Goal: Task Accomplishment & Management: Manage account settings

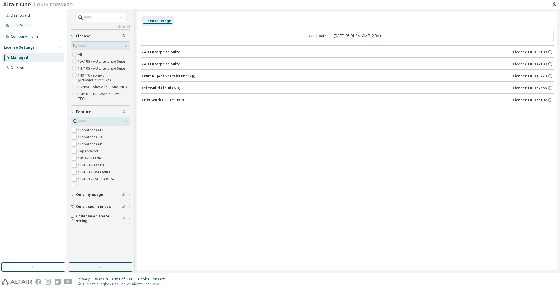
click at [71, 193] on icon "button" at bounding box center [72, 194] width 3 height 3
click at [72, 222] on icon "button" at bounding box center [72, 223] width 3 height 3
click at [142, 52] on icon "button" at bounding box center [141, 51] width 3 height 3
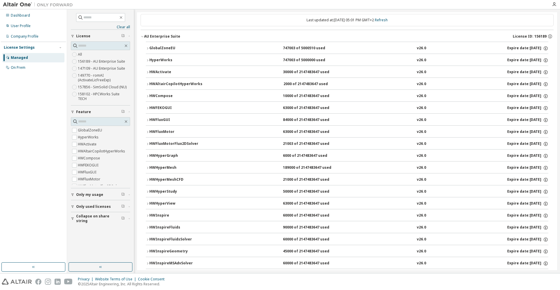
scroll to position [30, 0]
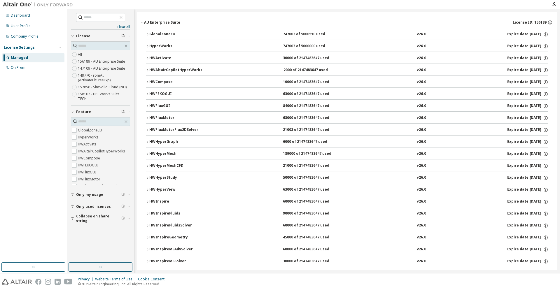
click at [147, 117] on icon "button" at bounding box center [147, 117] width 3 height 3
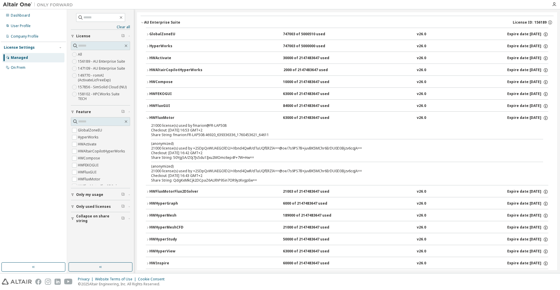
click at [147, 46] on icon "button" at bounding box center [147, 46] width 3 height 3
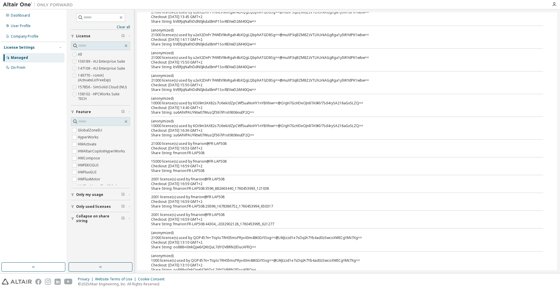
scroll to position [357, 0]
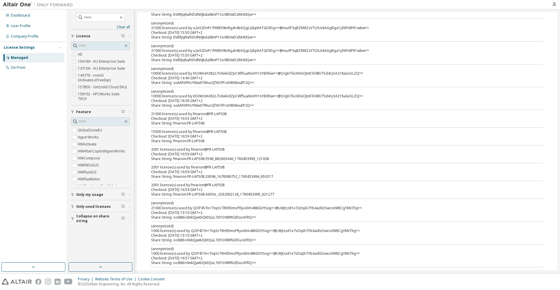
click at [73, 193] on icon "button" at bounding box center [72, 194] width 3 height 3
click at [73, 222] on icon "button" at bounding box center [72, 223] width 3 height 3
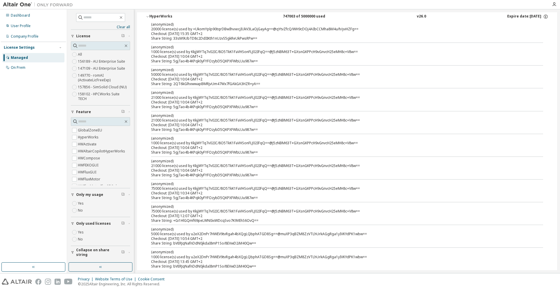
scroll to position [0, 0]
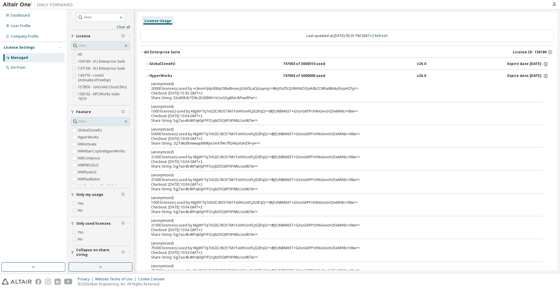
click at [147, 75] on icon "button" at bounding box center [147, 75] width 3 height 3
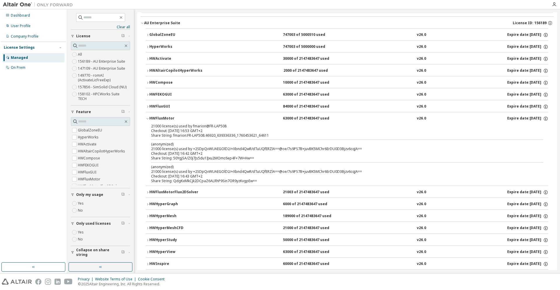
scroll to position [30, 0]
click at [147, 193] on icon "button" at bounding box center [147, 192] width 1 height 2
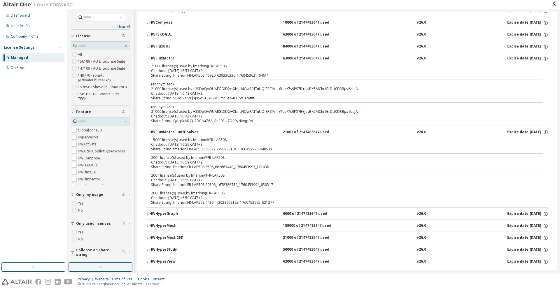
scroll to position [0, 0]
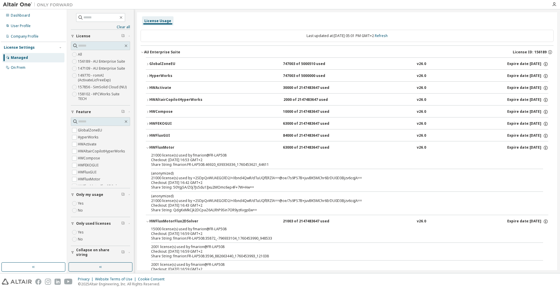
click at [147, 76] on icon "button" at bounding box center [147, 75] width 3 height 3
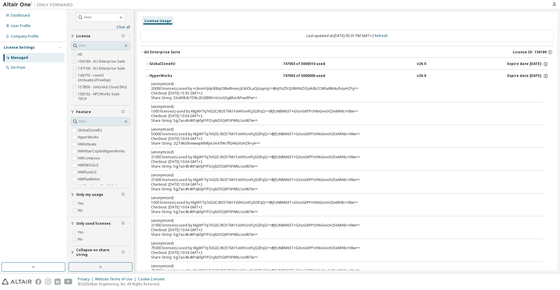
click at [148, 75] on icon "button" at bounding box center [147, 75] width 3 height 3
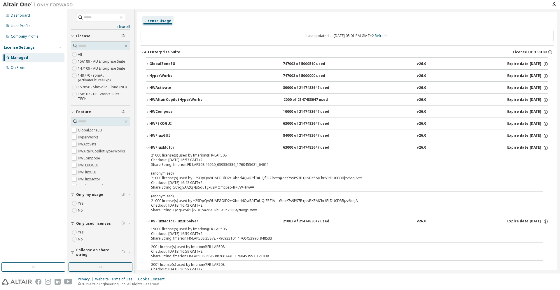
click at [147, 64] on icon "button" at bounding box center [147, 63] width 3 height 3
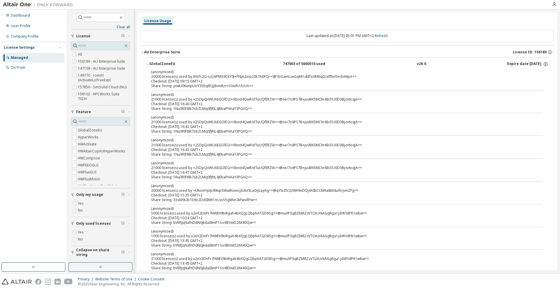
click at [147, 64] on icon "button" at bounding box center [147, 63] width 3 height 3
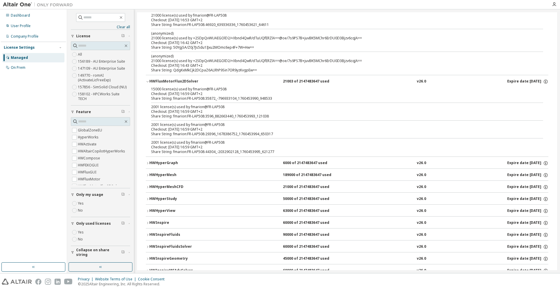
scroll to position [149, 0]
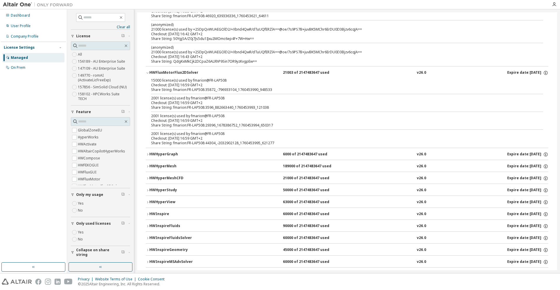
click at [298, 131] on div "15000 license(s) used by fmarion@FR-LAP508 Checkout: 2025-10-14 16:59 GMT+2 Sha…" at bounding box center [347, 113] width 402 height 70
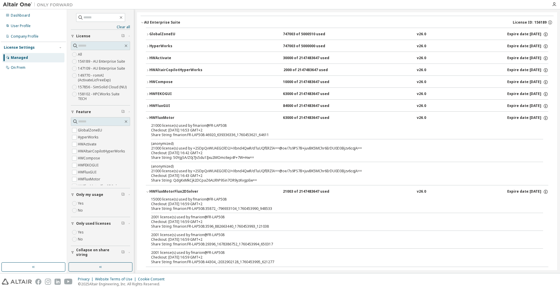
click at [147, 117] on icon "button" at bounding box center [147, 117] width 3 height 3
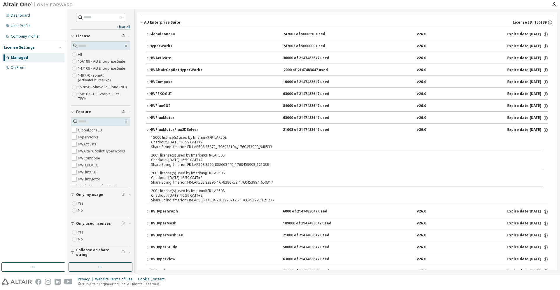
click at [147, 129] on icon "button" at bounding box center [147, 129] width 3 height 3
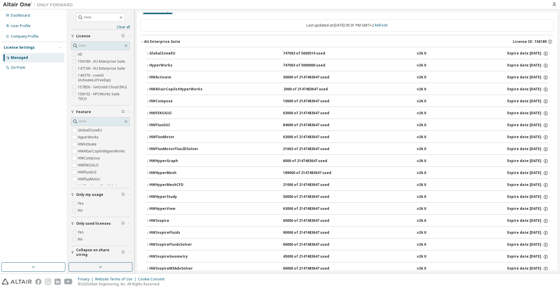
scroll to position [0, 0]
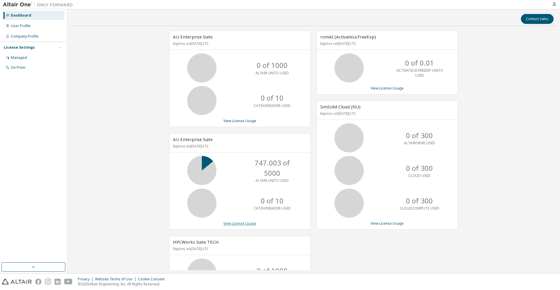
click at [243, 224] on link "View License Usage" at bounding box center [239, 223] width 33 height 5
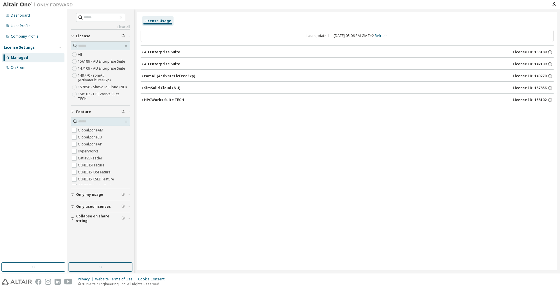
click at [142, 52] on icon "button" at bounding box center [142, 52] width 1 height 2
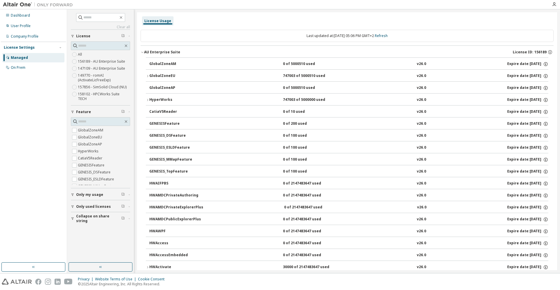
click at [142, 52] on icon "button" at bounding box center [141, 51] width 3 height 3
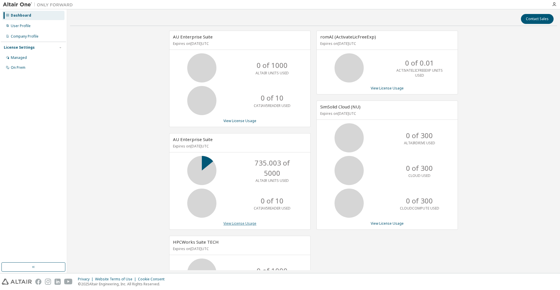
click at [245, 223] on link "View License Usage" at bounding box center [239, 223] width 33 height 5
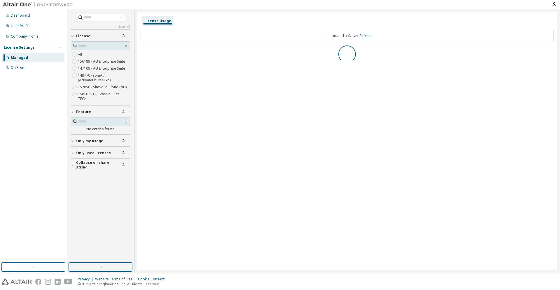
click at [73, 139] on icon "button" at bounding box center [72, 140] width 3 height 3
click at [72, 142] on icon "button" at bounding box center [72, 143] width 3 height 3
click at [72, 171] on icon "button" at bounding box center [72, 172] width 3 height 3
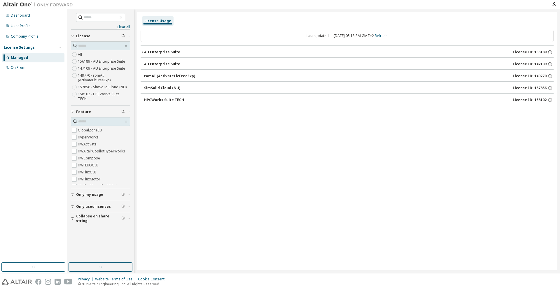
click at [142, 53] on icon "button" at bounding box center [141, 51] width 3 height 3
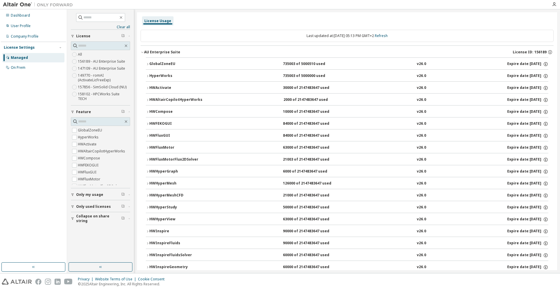
click at [147, 75] on icon "button" at bounding box center [147, 75] width 3 height 3
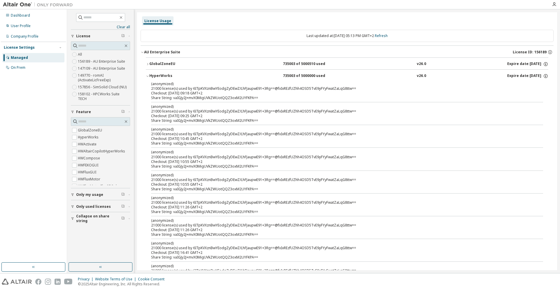
click at [267, 11] on div "Clear all Collapse on share string Only used licenses Only my usage Feature Glo…" at bounding box center [313, 141] width 493 height 264
